Goal: Transaction & Acquisition: Purchase product/service

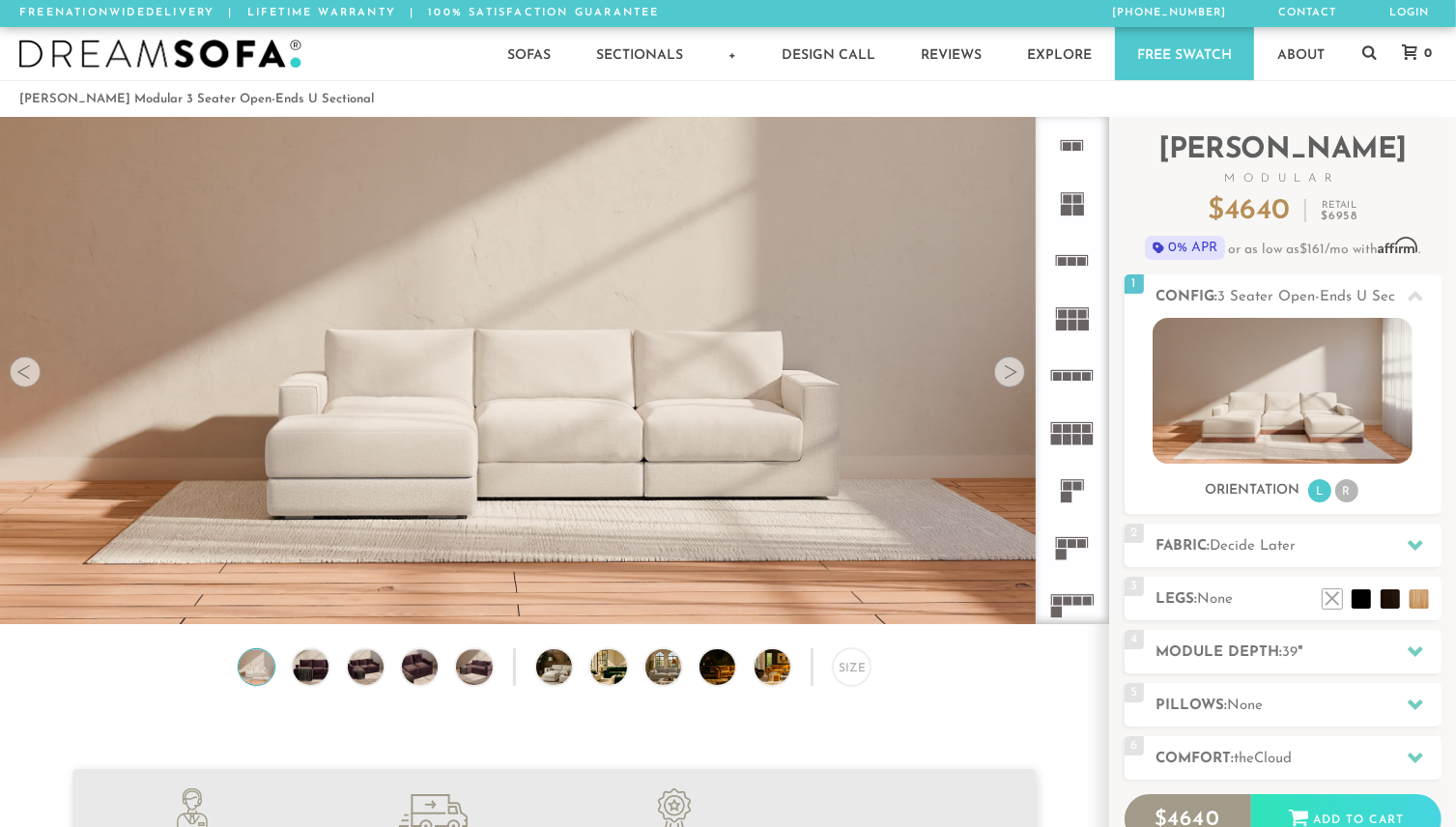
click at [1012, 385] on div at bounding box center [1009, 372] width 31 height 31
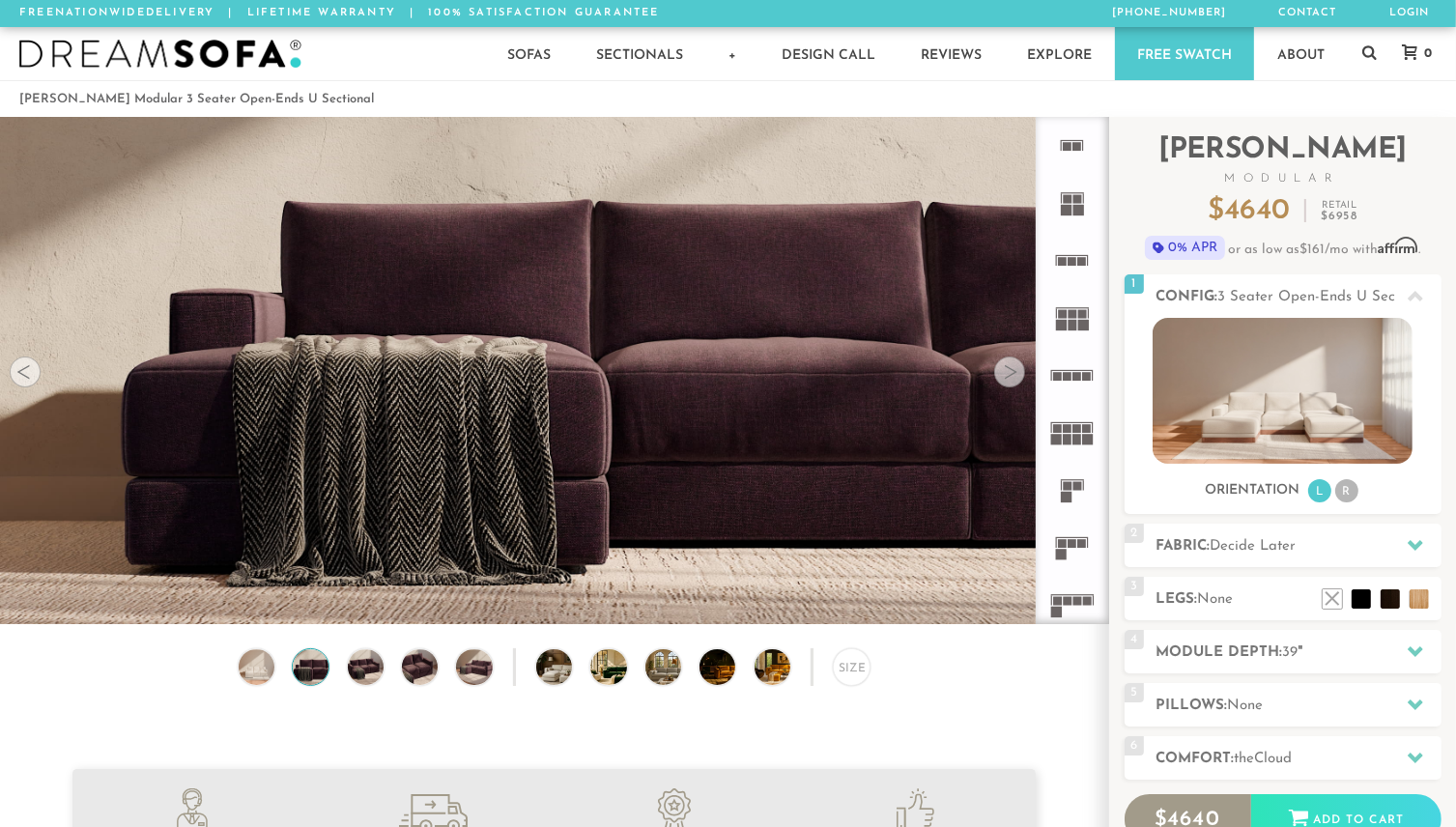
click at [1012, 385] on div at bounding box center [1009, 372] width 31 height 31
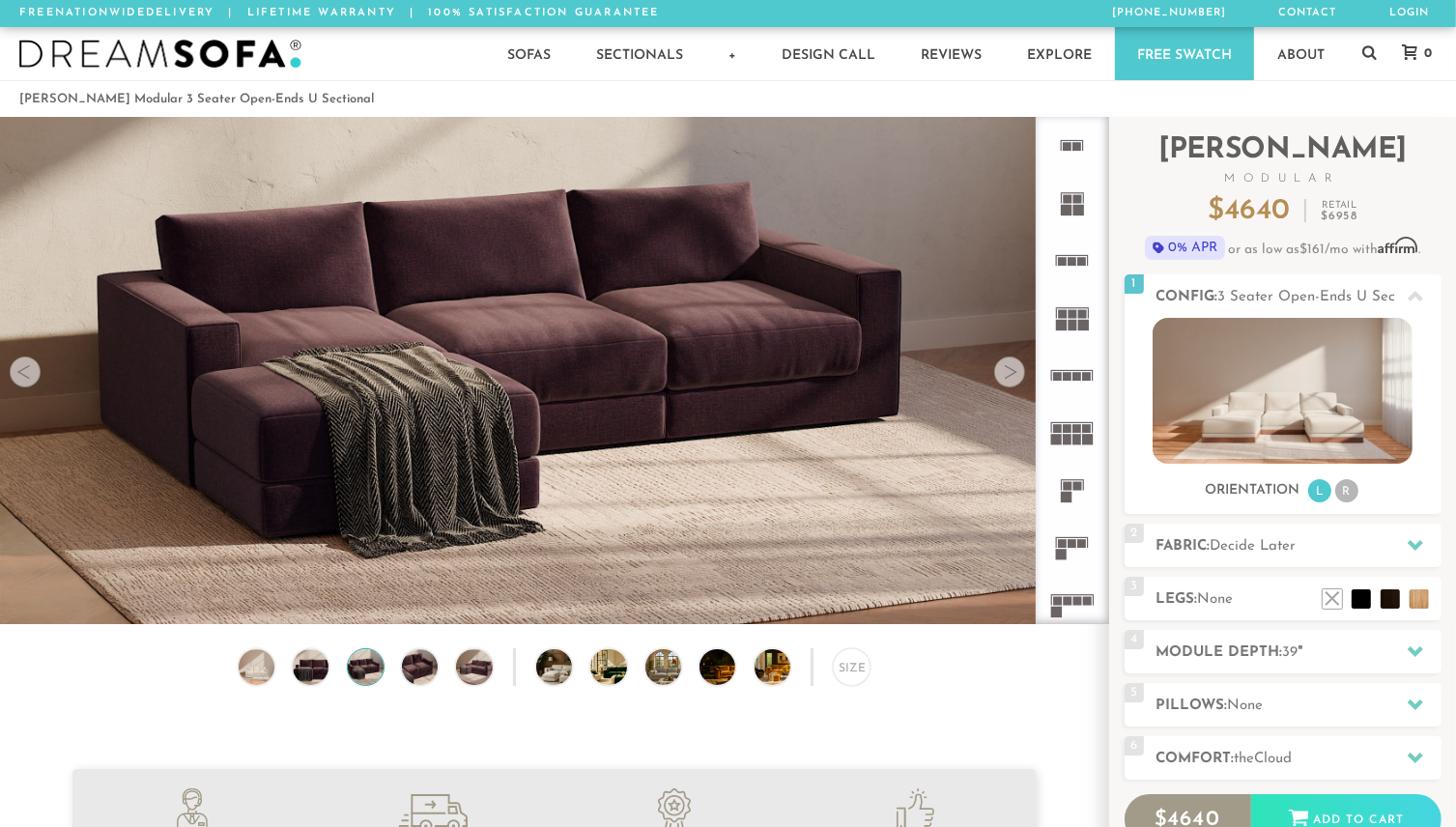
click at [1012, 385] on div at bounding box center [1009, 372] width 31 height 31
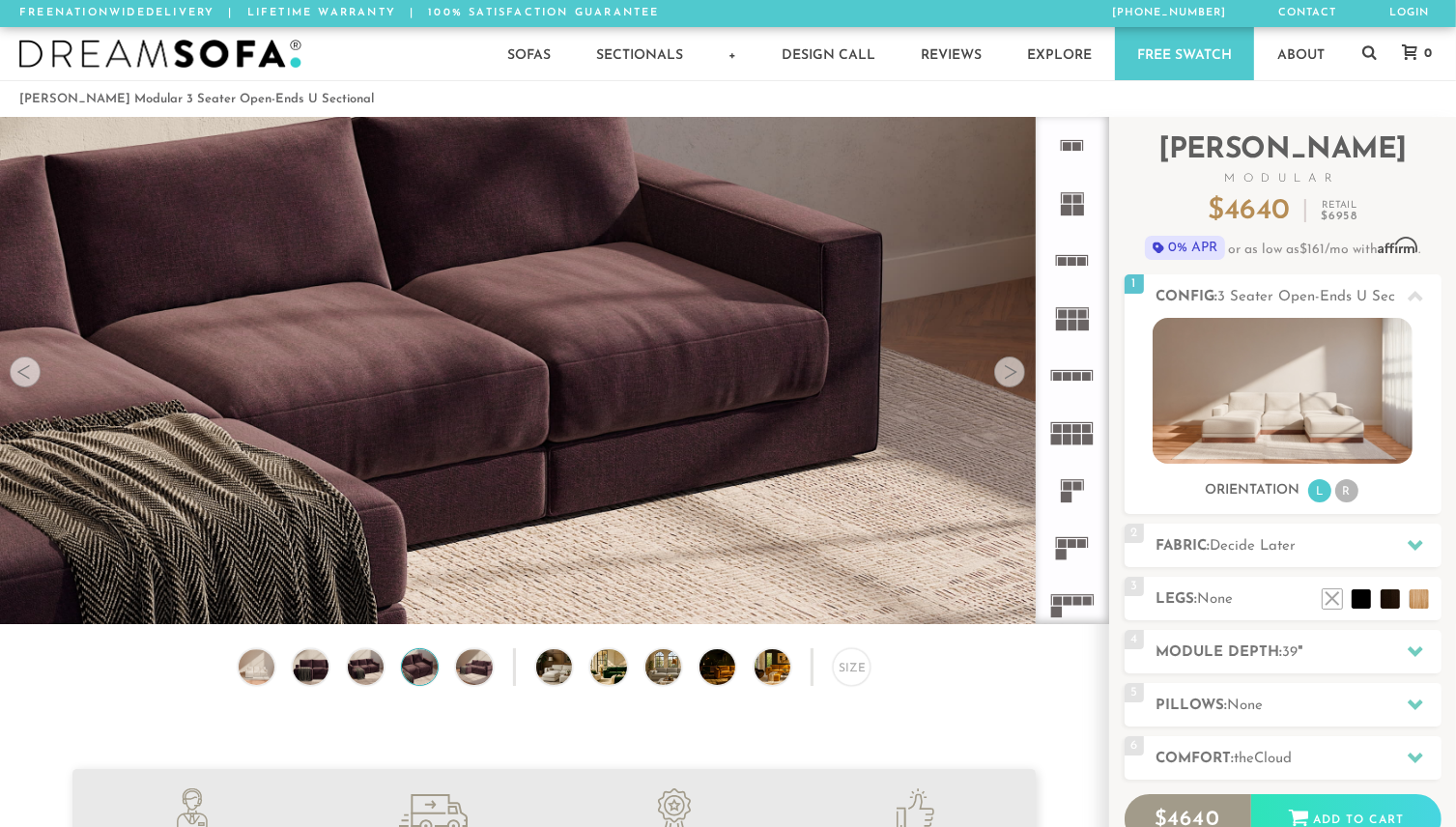
click at [1012, 385] on div at bounding box center [1009, 372] width 31 height 31
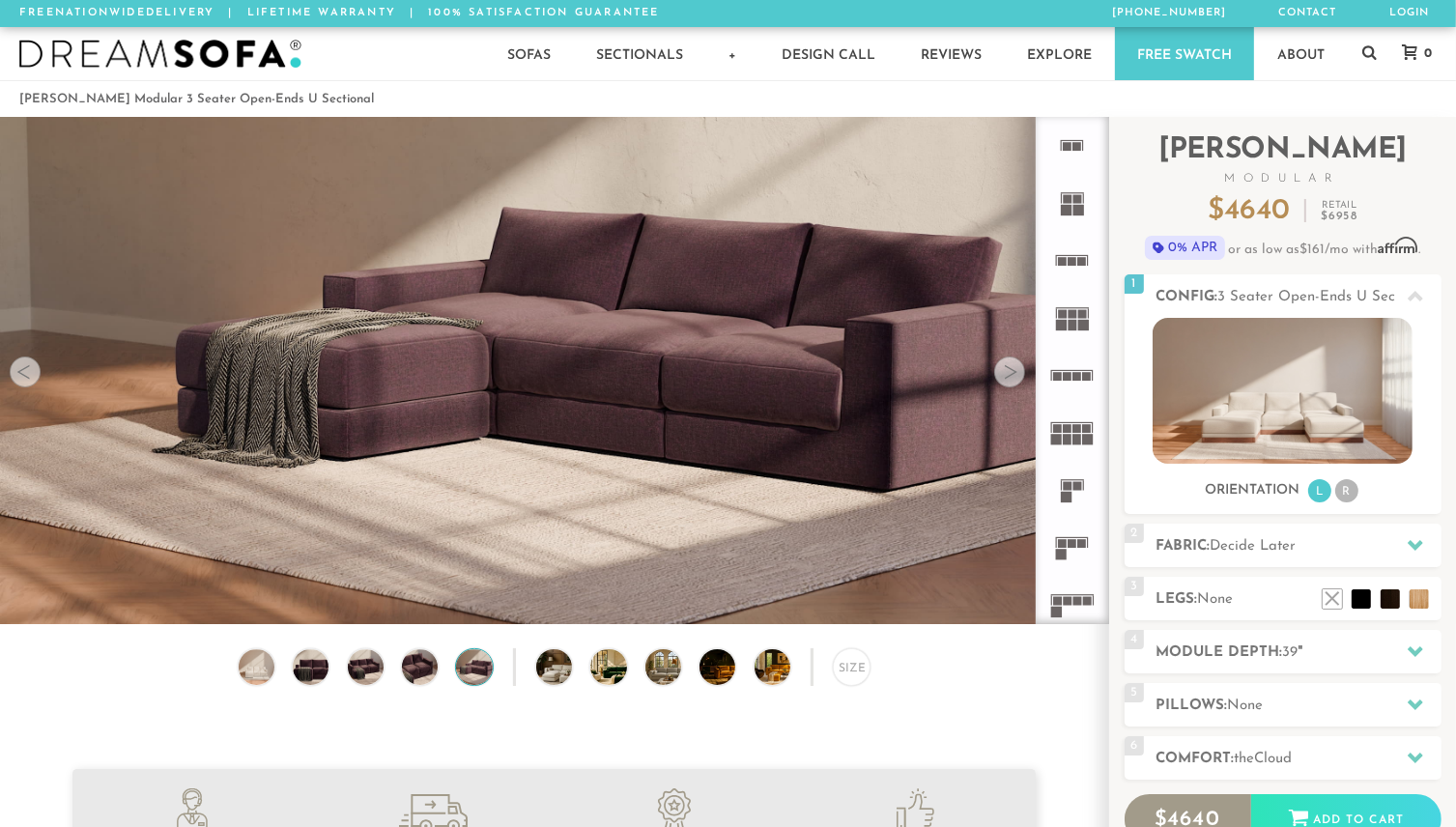
drag, startPoint x: 1012, startPoint y: 385, endPoint x: 1009, endPoint y: 371, distance: 14.3
click at [1009, 371] on div at bounding box center [1009, 372] width 31 height 31
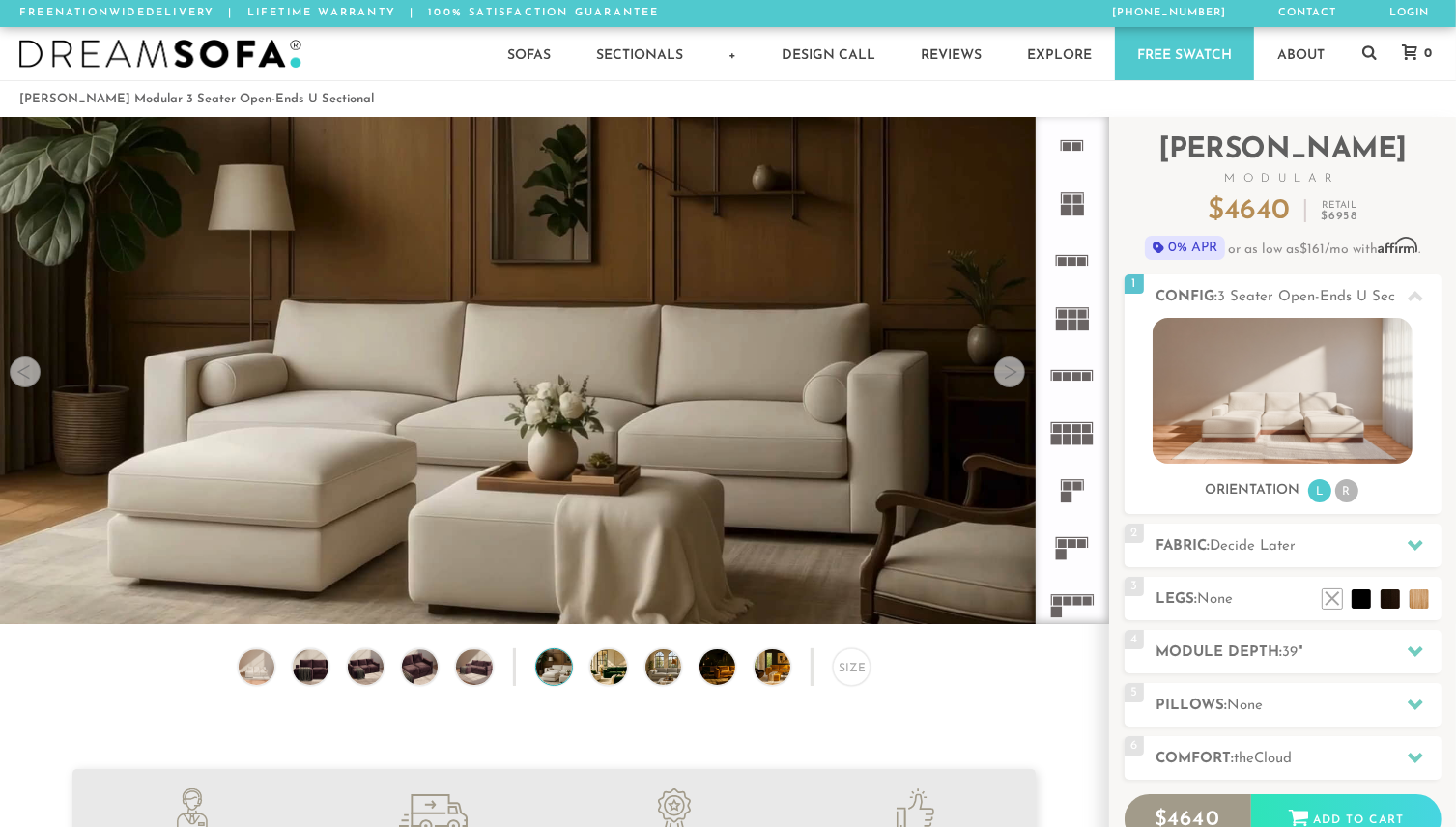
click at [1009, 371] on div at bounding box center [1009, 372] width 31 height 31
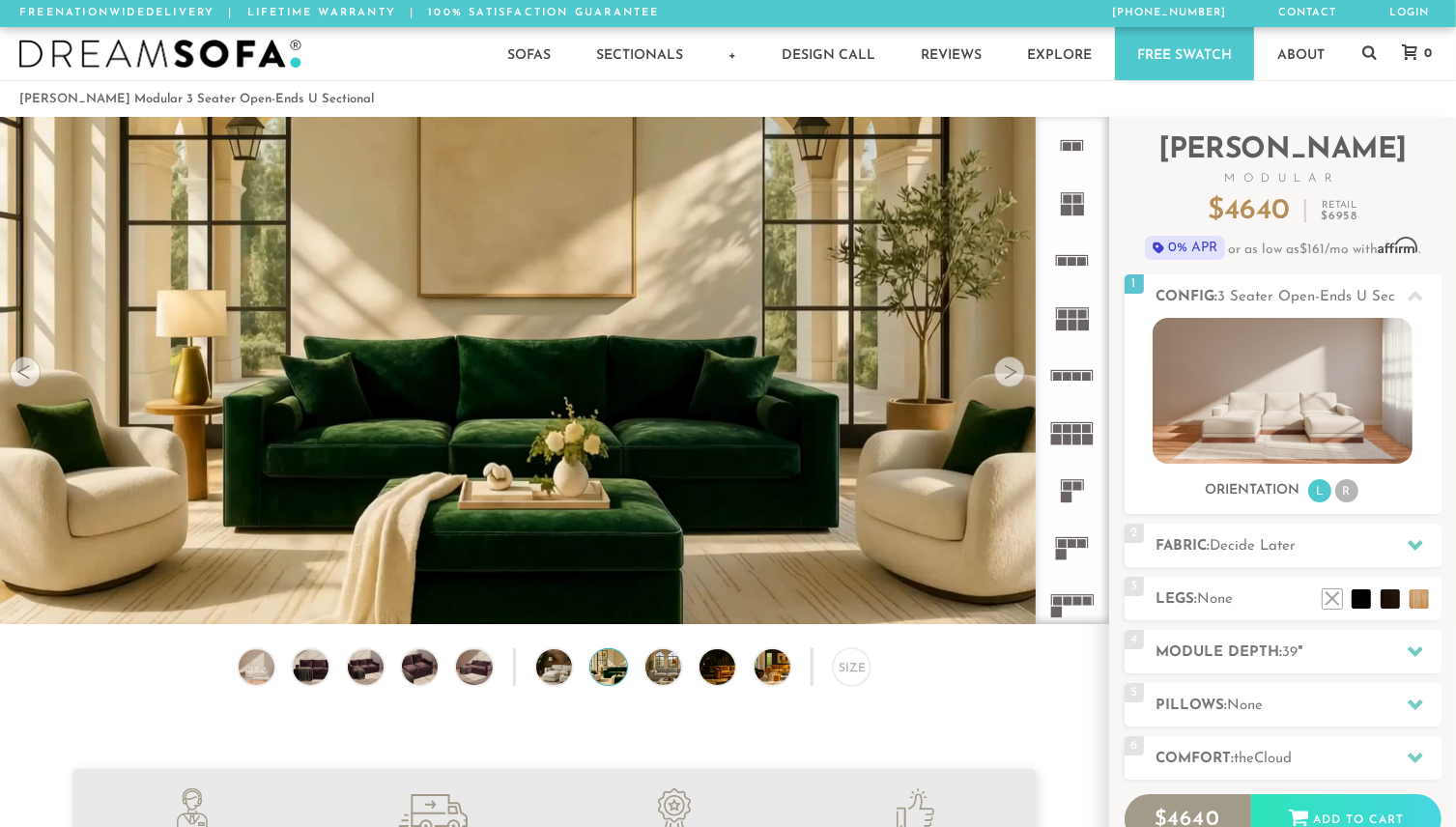
click at [1009, 371] on div at bounding box center [1009, 372] width 31 height 31
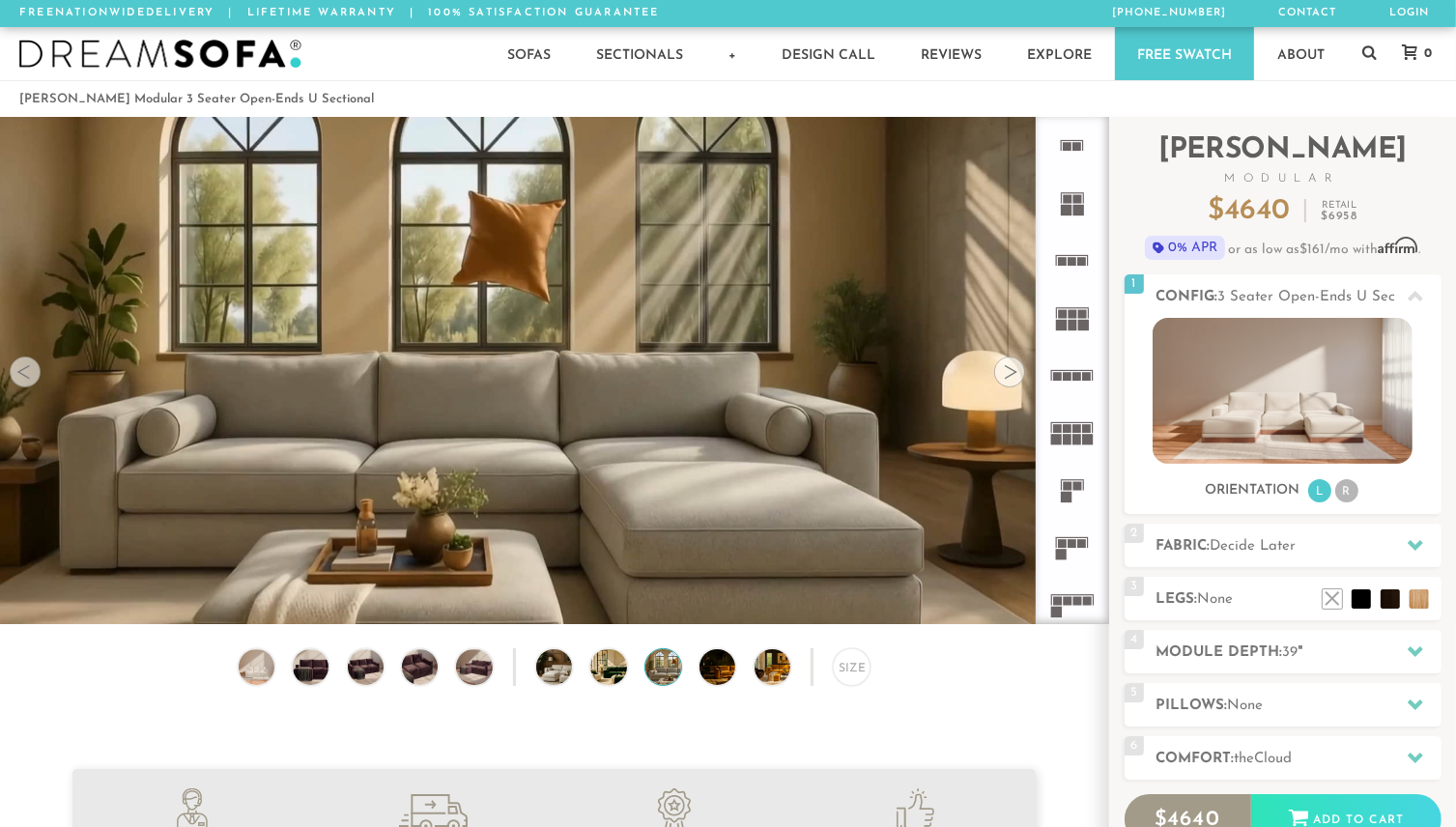
click at [1009, 371] on div at bounding box center [1009, 372] width 31 height 31
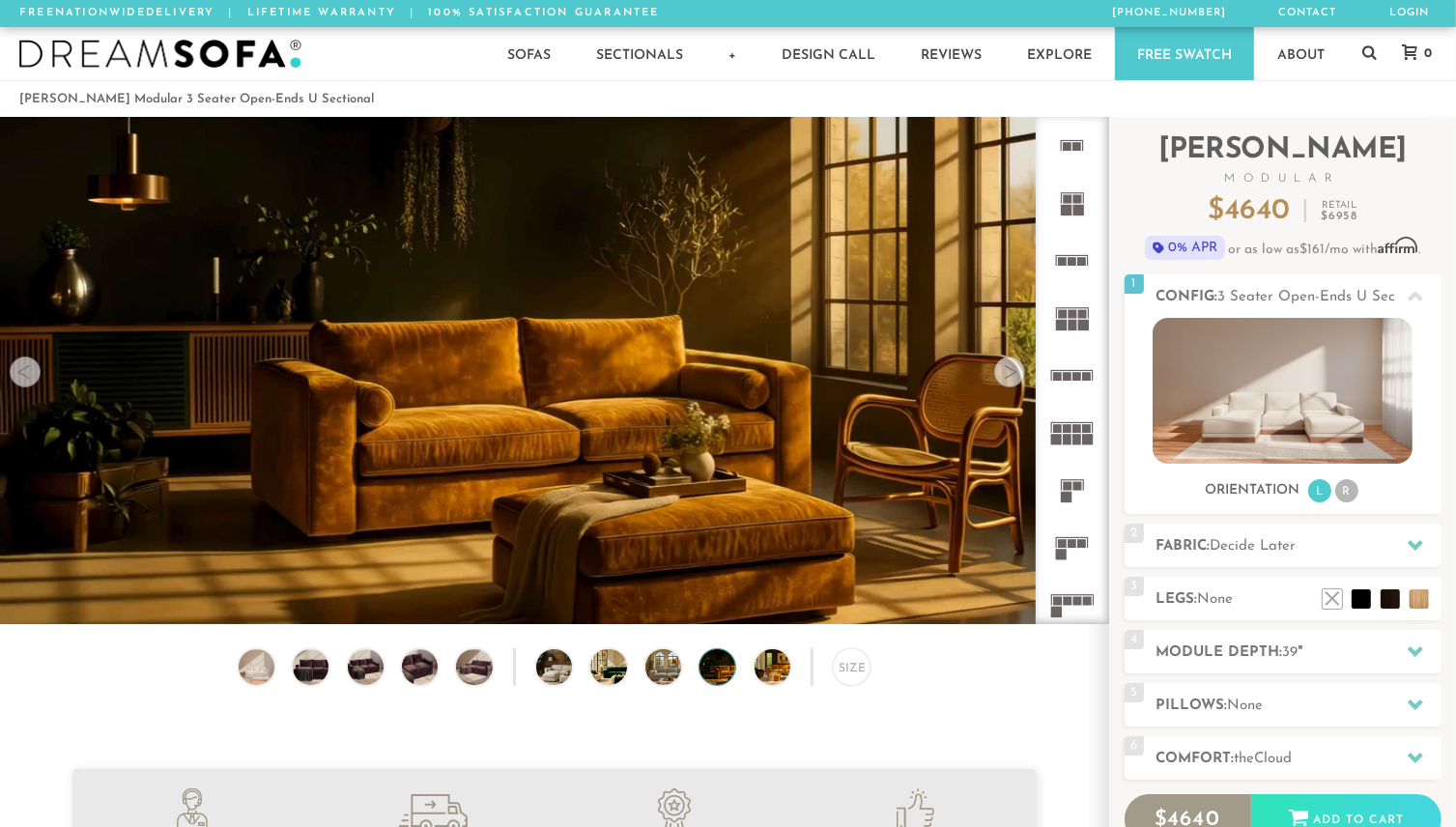
click at [1009, 371] on div at bounding box center [1009, 372] width 31 height 31
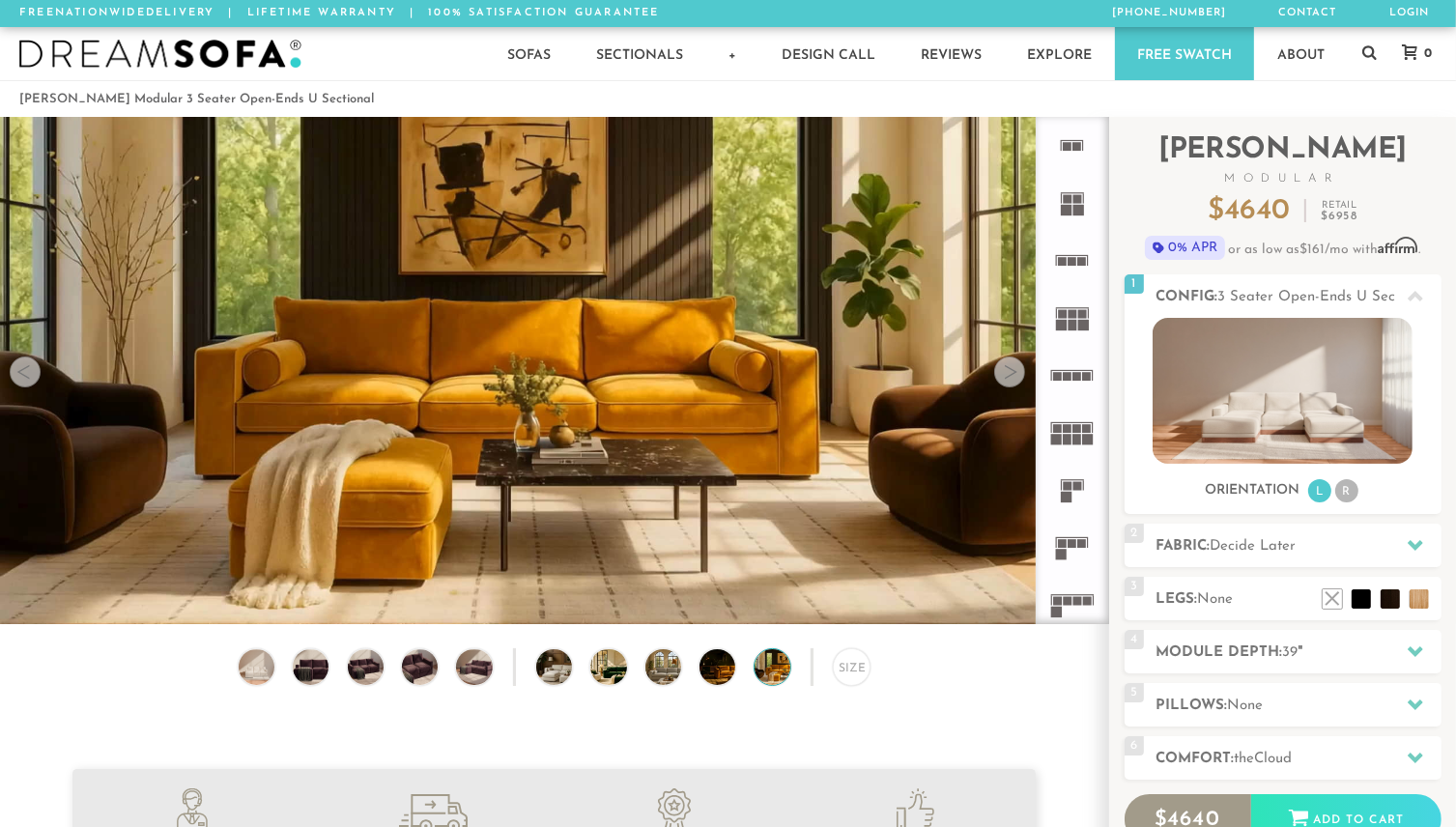
click at [1009, 371] on div at bounding box center [1009, 372] width 31 height 31
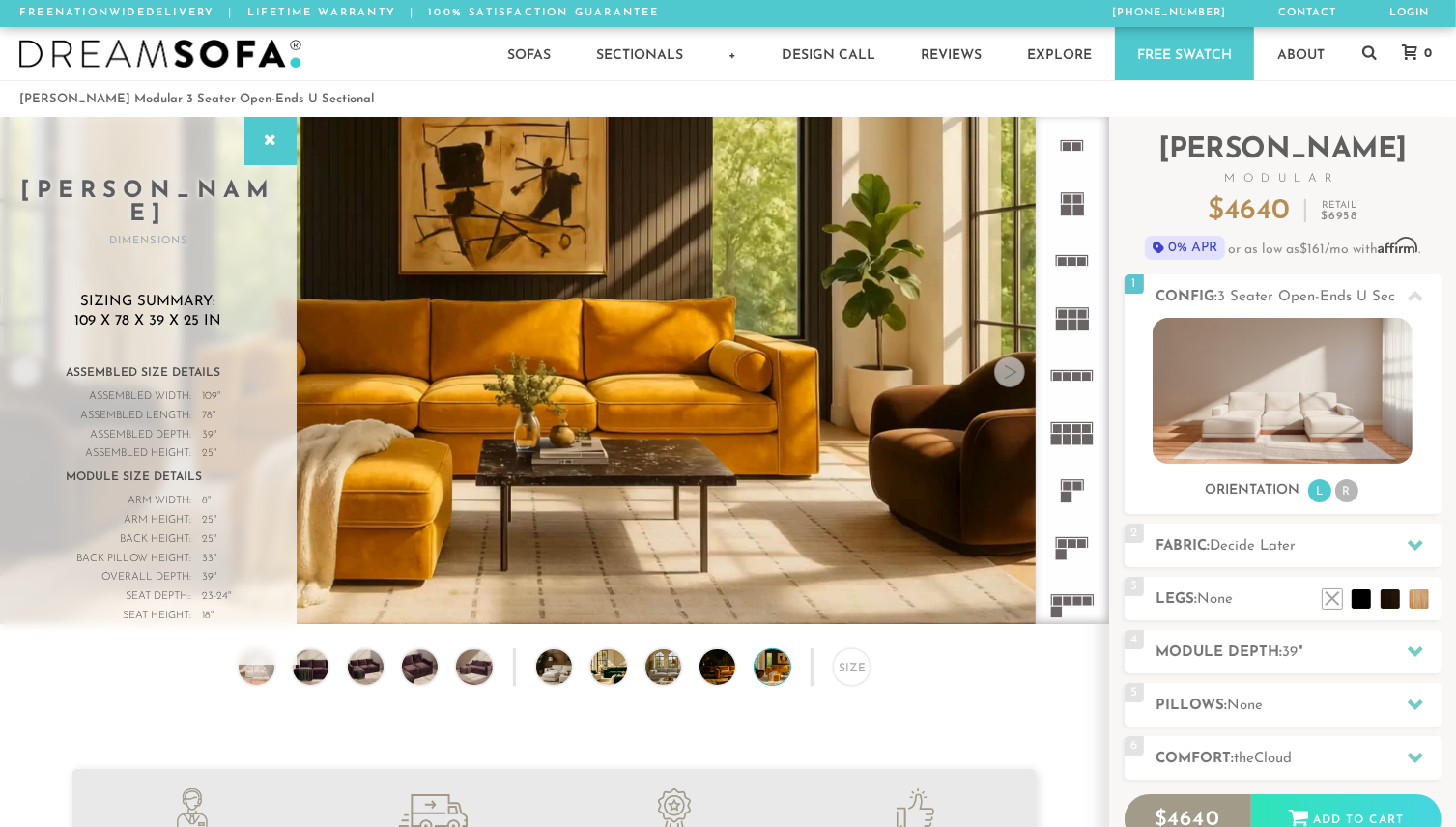
click at [1009, 371] on div at bounding box center [1009, 372] width 31 height 31
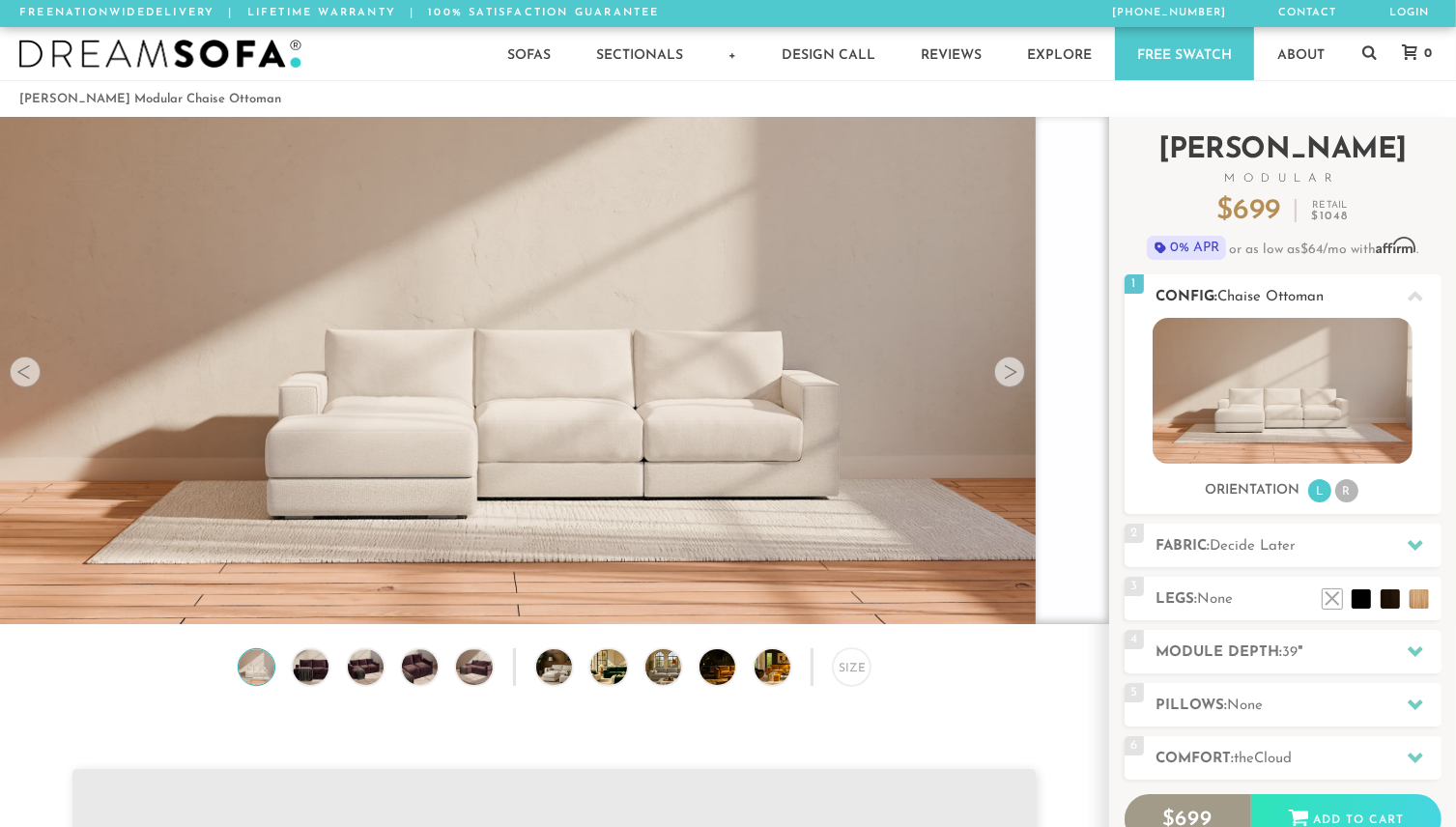
click at [1304, 290] on span "Chaise Ottoman" at bounding box center [1271, 296] width 107 height 15
click at [1415, 297] on icon at bounding box center [1416, 296] width 16 height 16
